Goal: Check status

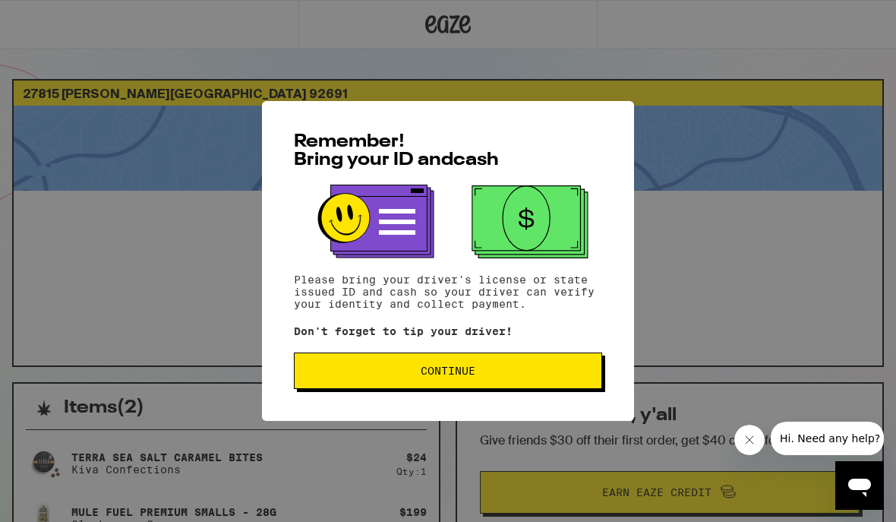
click at [560, 375] on span "Continue" at bounding box center [448, 370] width 282 height 11
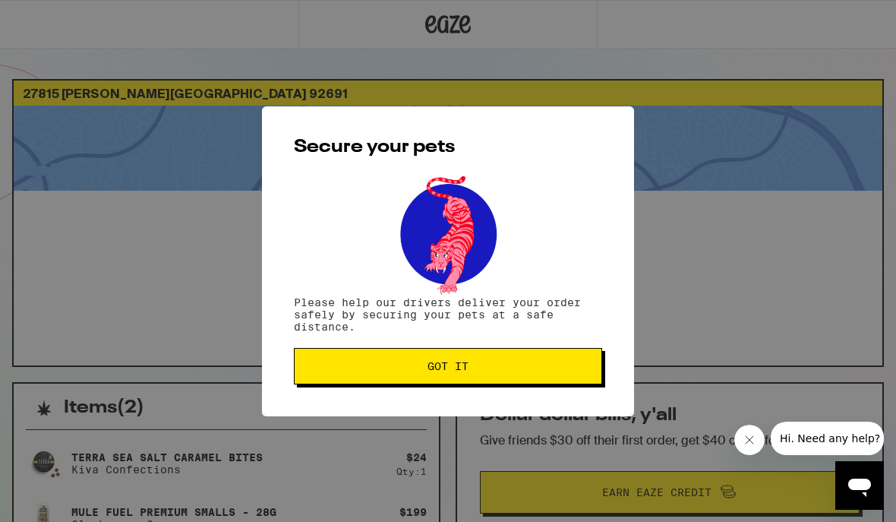
click at [579, 367] on span "Got it" at bounding box center [448, 366] width 282 height 11
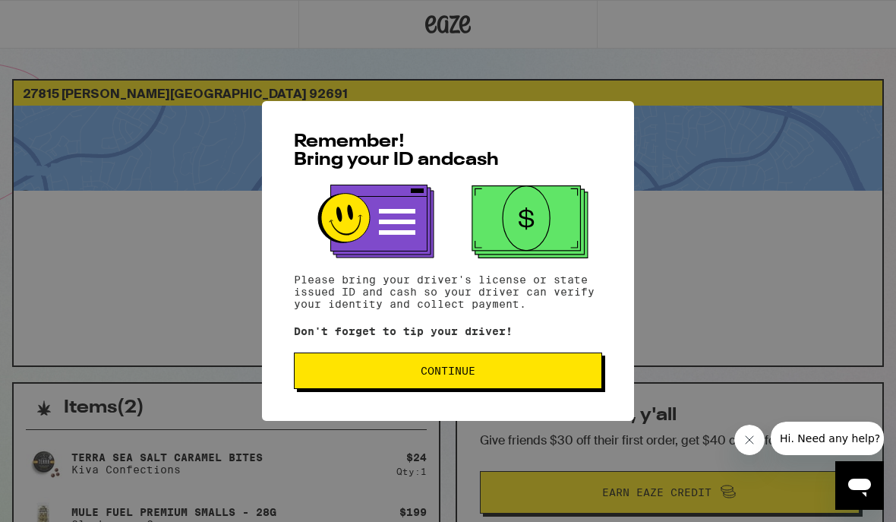
click at [787, 2] on div "Remember! Bring your ID and cash Please bring your driver's license or state is…" at bounding box center [448, 261] width 896 height 522
click at [565, 364] on button "Continue" at bounding box center [448, 370] width 308 height 36
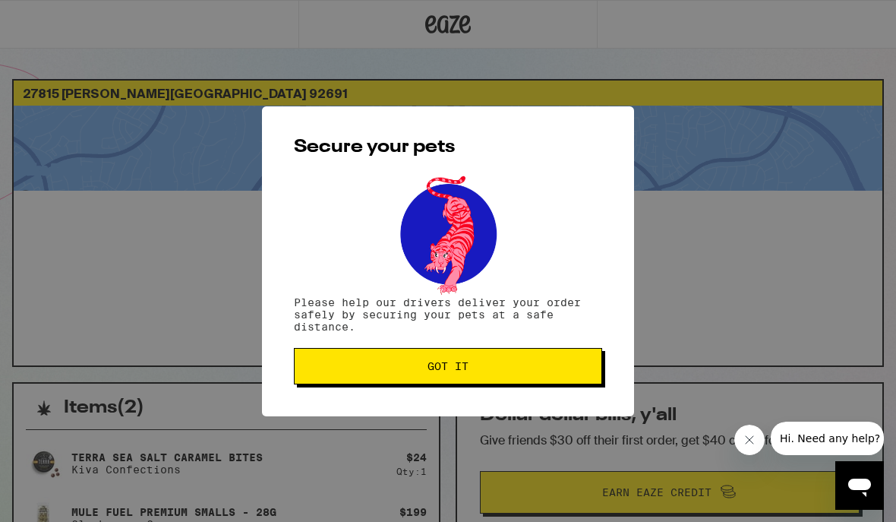
click at [575, 363] on button "Got it" at bounding box center [448, 366] width 308 height 36
